Goal: Task Accomplishment & Management: Manage account settings

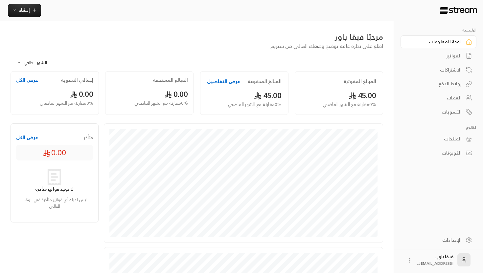
click at [450, 142] on div "المنتجات" at bounding box center [435, 139] width 53 height 7
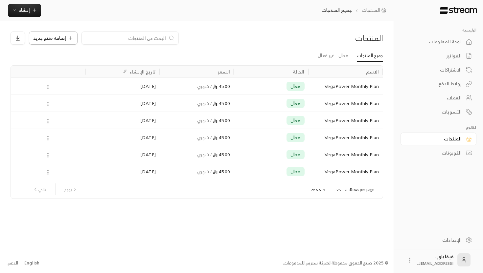
click at [65, 38] on div "إضافة منتج جديد" at bounding box center [53, 37] width 40 height 5
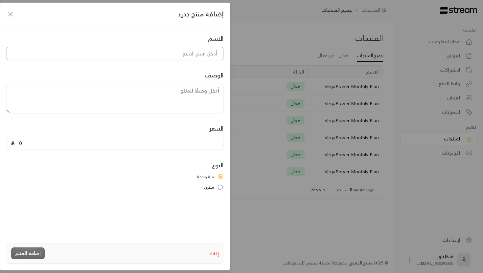
click at [212, 52] on input at bounding box center [115, 53] width 217 height 13
type input "test"
click at [207, 92] on textarea at bounding box center [115, 99] width 217 height 30
type textarea "one time"
click at [207, 145] on input "0" at bounding box center [117, 143] width 204 height 12
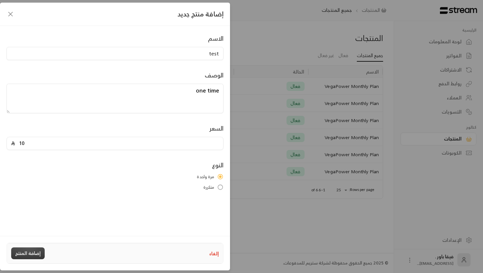
type input "10"
click at [28, 258] on button "إضافة المنتج" at bounding box center [27, 254] width 33 height 12
type input "0"
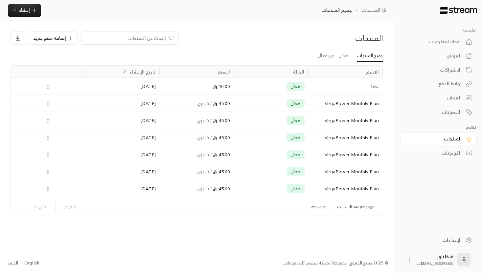
click at [435, 153] on div "الكوبونات" at bounding box center [435, 153] width 53 height 7
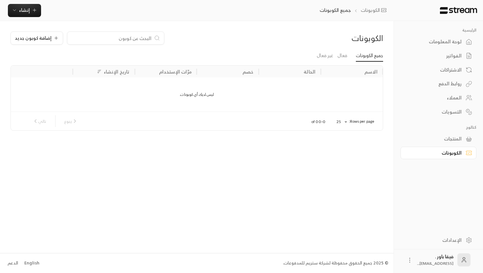
click at [440, 143] on link "المنتجات" at bounding box center [438, 139] width 76 height 13
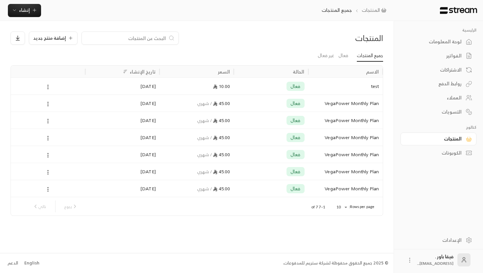
click at [453, 96] on div "العملاء" at bounding box center [435, 98] width 53 height 7
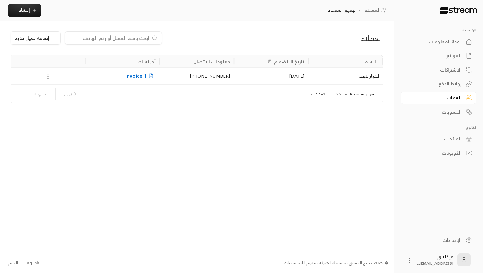
click at [450, 142] on div "المنتجات" at bounding box center [435, 139] width 53 height 7
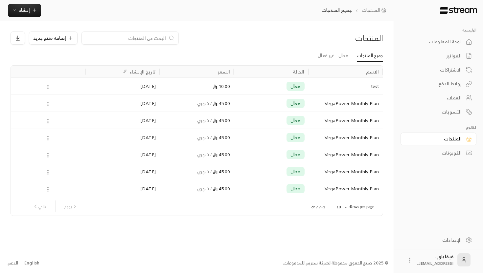
click at [59, 90] on div at bounding box center [48, 86] width 66 height 17
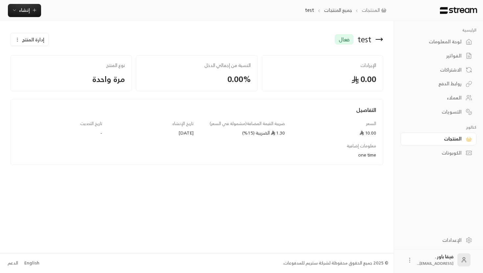
click at [18, 39] on icon "button" at bounding box center [17, 39] width 5 height 5
click at [31, 58] on link "تعديل" at bounding box center [35, 59] width 41 height 12
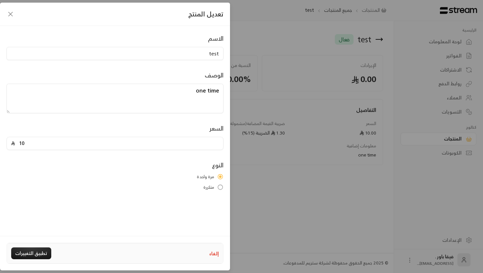
click at [313, 221] on div "تعديل المنتج الاسم test الوصف one time السعر 10 النوع مرة واحدة متكررة إلغاء تط…" at bounding box center [241, 136] width 483 height 273
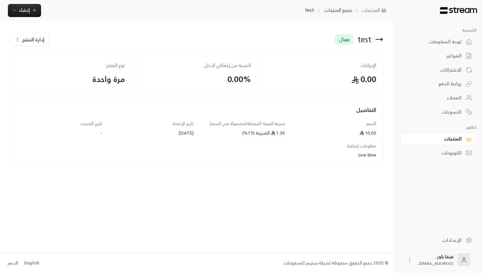
type input "0"
click at [379, 41] on icon at bounding box center [379, 39] width 8 height 8
